Goal: Contribute content

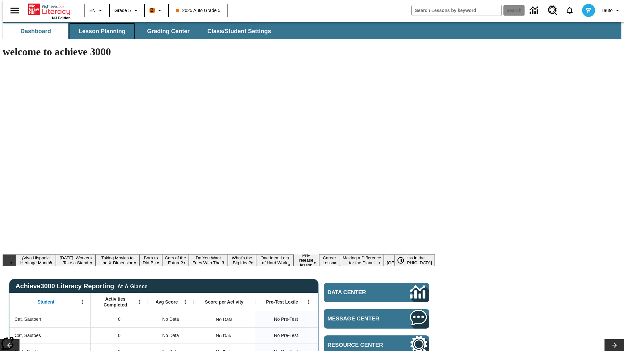
click at [100, 31] on span "Lesson Planning" at bounding box center [102, 31] width 47 height 7
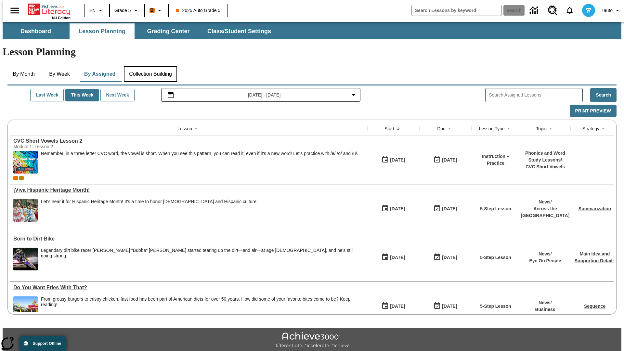
click at [150, 66] on button "Collection Building" at bounding box center [150, 74] width 53 height 16
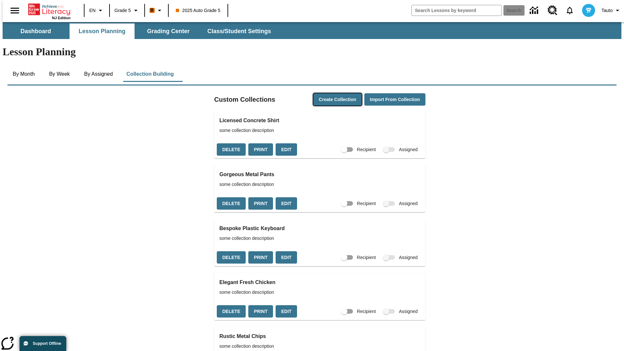
click at [325, 93] on button "Create Collection" at bounding box center [338, 99] width 48 height 13
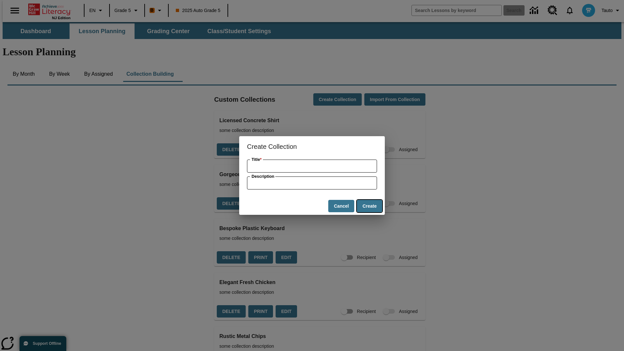
click at [369, 206] on button "Create" at bounding box center [369, 206] width 25 height 13
type input "Ergonomic Steel Shirt"
type input "some collection description"
click at [369, 206] on button "Create" at bounding box center [369, 206] width 25 height 13
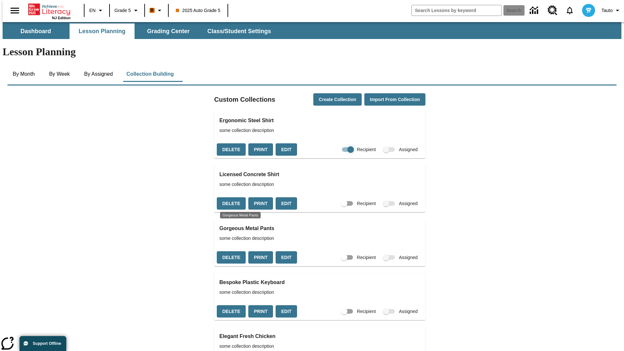
click at [338, 143] on input "Recipient" at bounding box center [350, 149] width 37 height 12
checkbox input "false"
